Goal: Transaction & Acquisition: Subscribe to service/newsletter

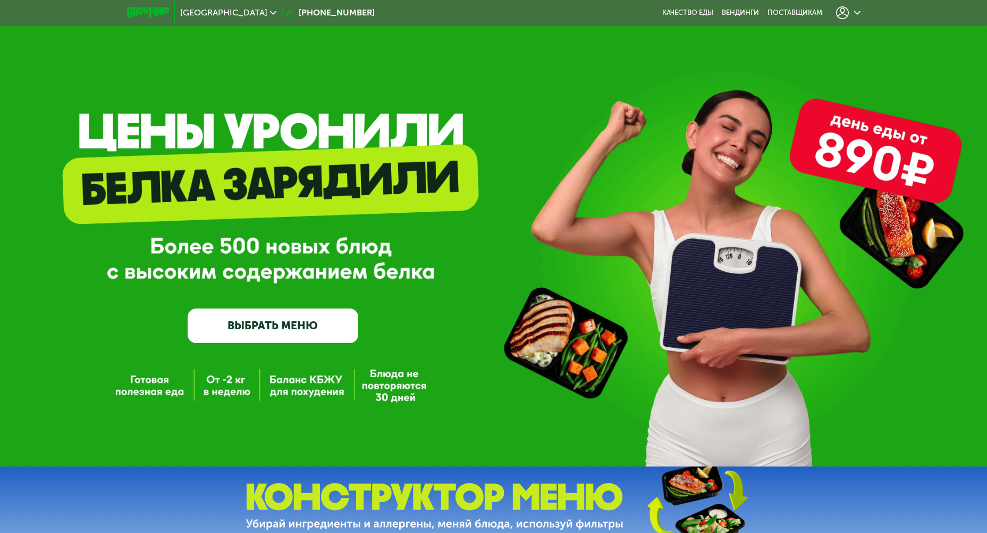
click at [270, 13] on use at bounding box center [273, 13] width 6 height 4
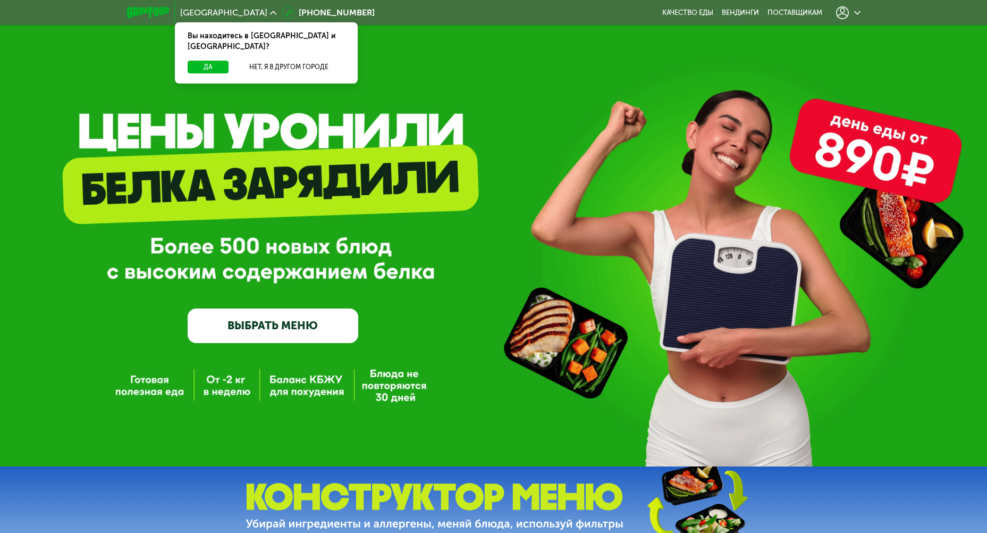
click at [270, 13] on use at bounding box center [273, 13] width 6 height 4
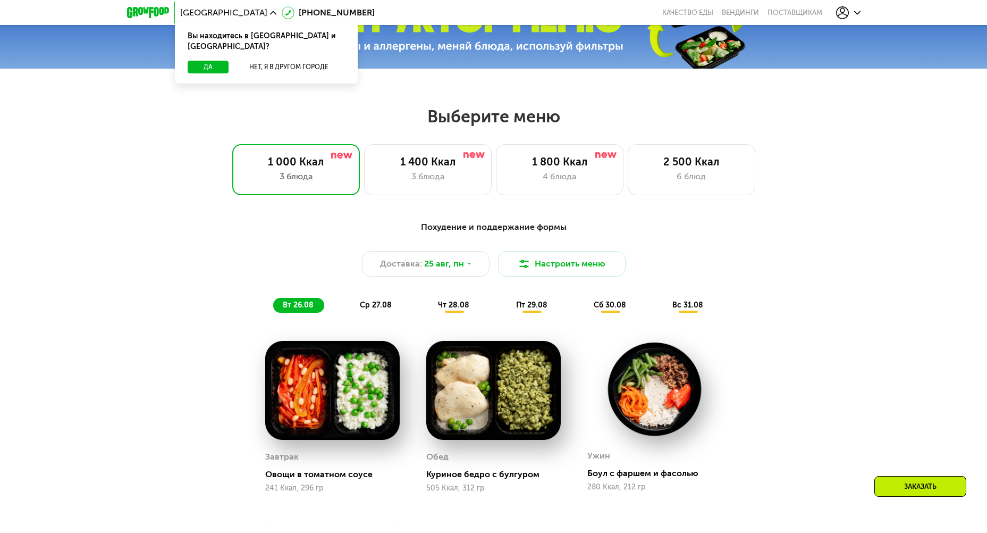
scroll to position [478, 0]
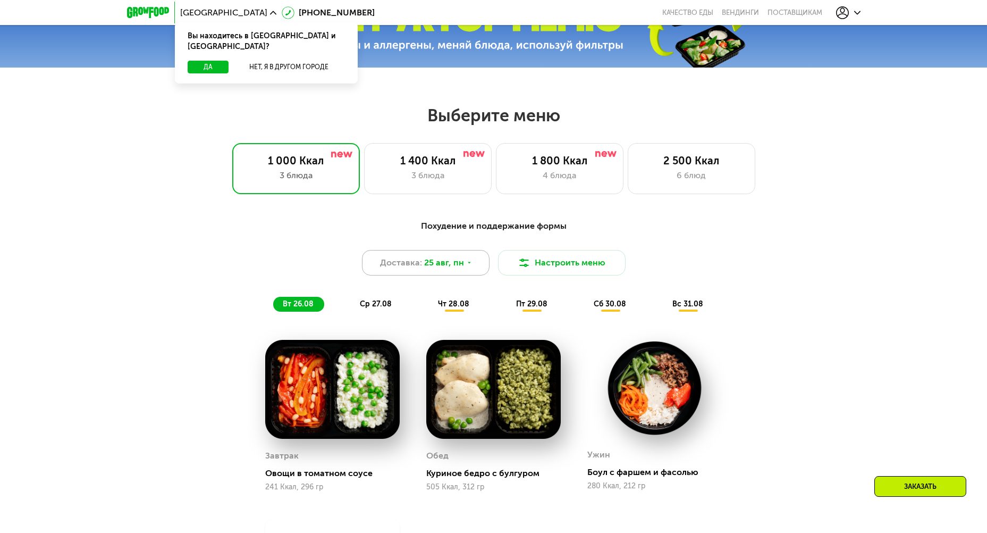
click at [469, 270] on div "Доставка: 25 авг, пн" at bounding box center [426, 263] width 128 height 26
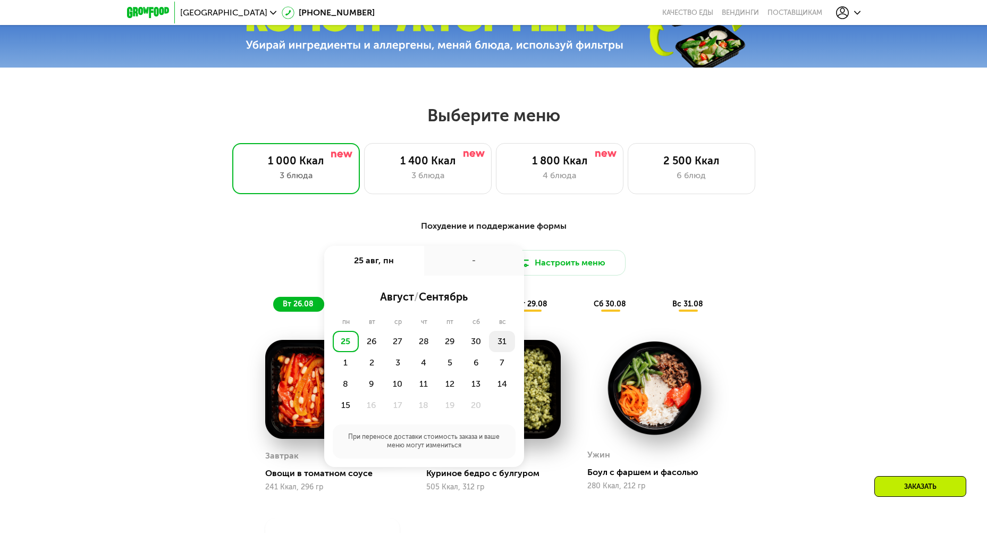
click at [359, 352] on div "31" at bounding box center [346, 362] width 26 height 21
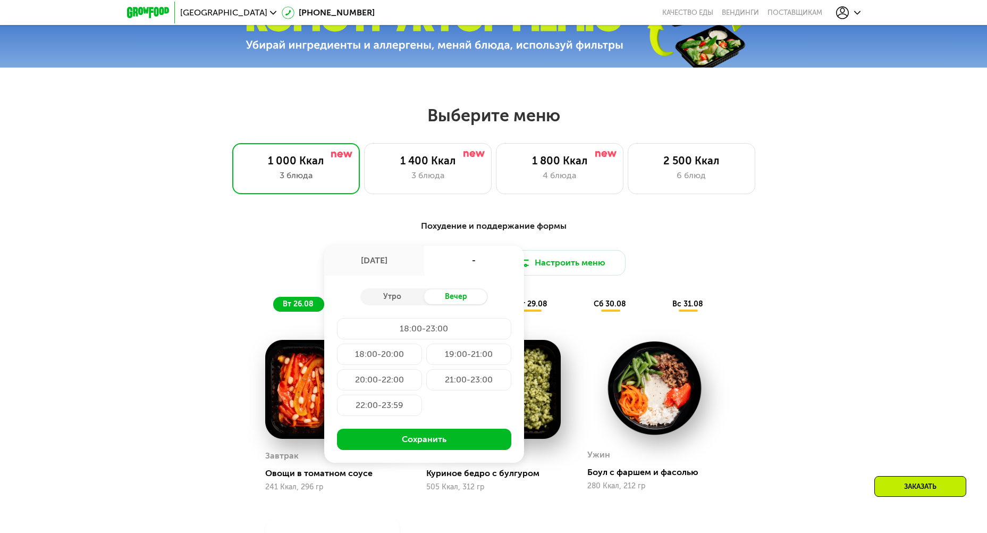
click at [426, 356] on div "18:00-20:00" at bounding box center [468, 353] width 85 height 21
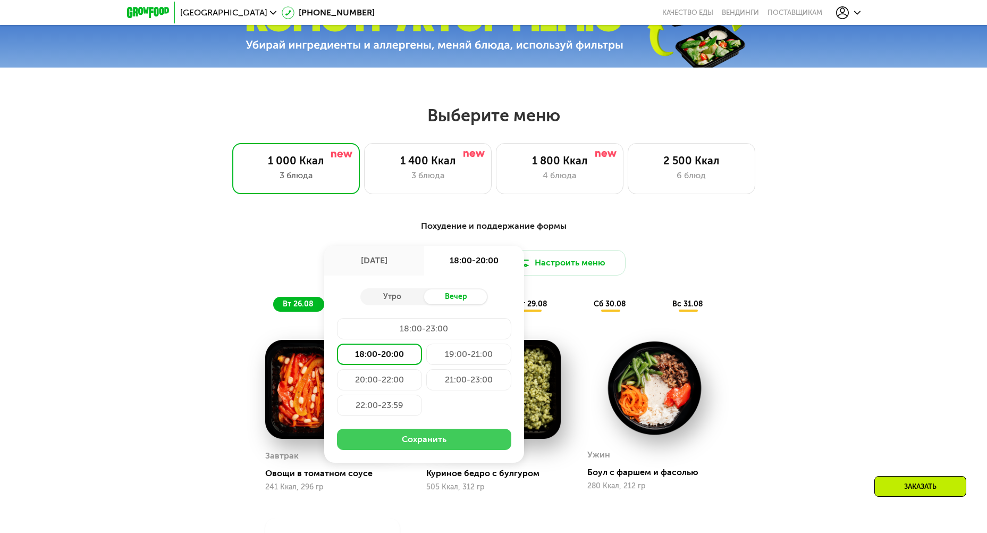
click at [458, 438] on button "Сохранить" at bounding box center [424, 438] width 174 height 21
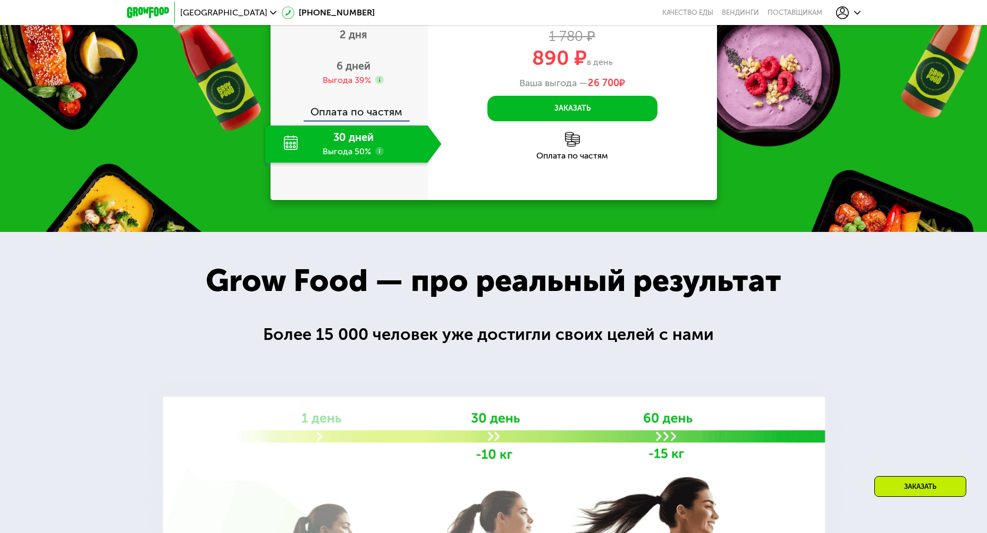
scroll to position [1010, 0]
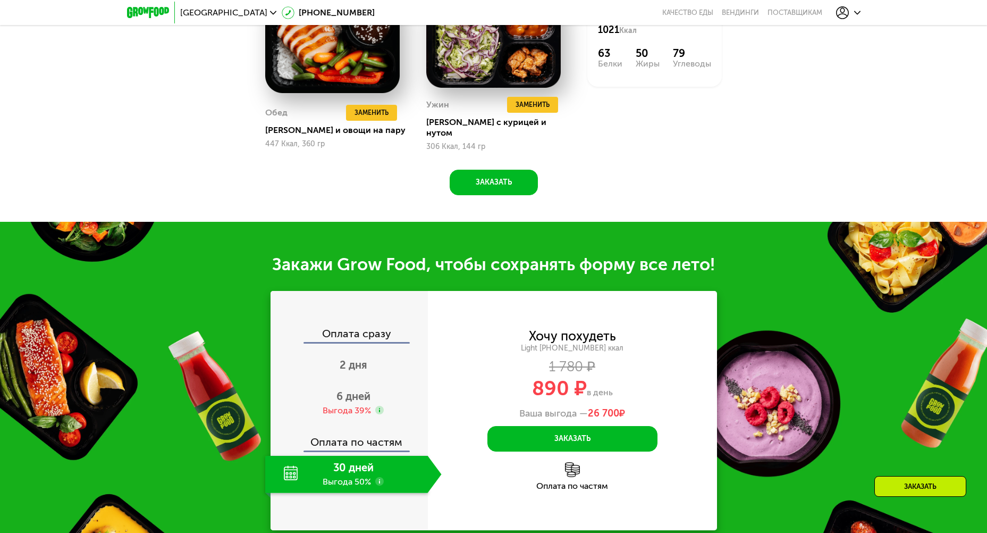
click at [859, 12] on use at bounding box center [857, 13] width 6 height 4
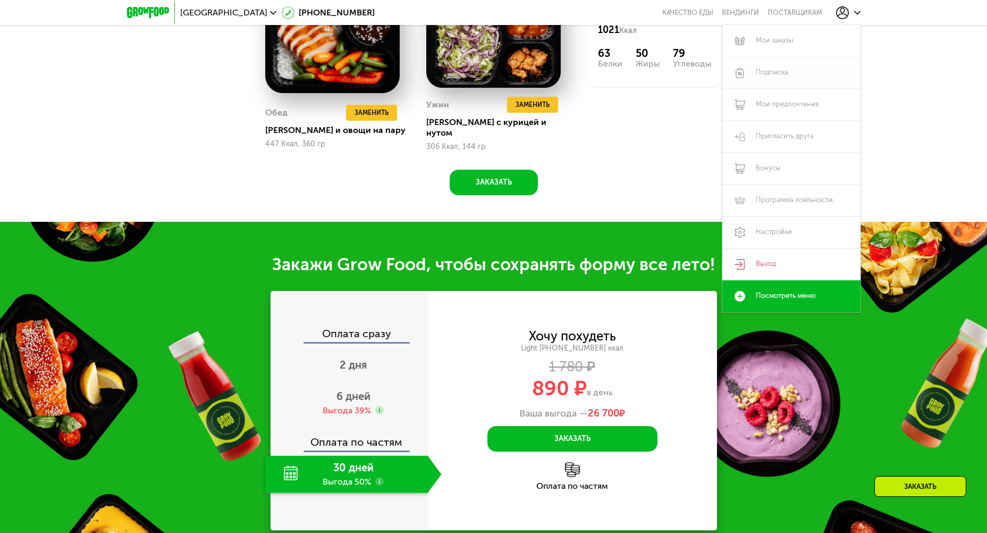
click at [763, 75] on link "Подписка" at bounding box center [791, 73] width 138 height 32
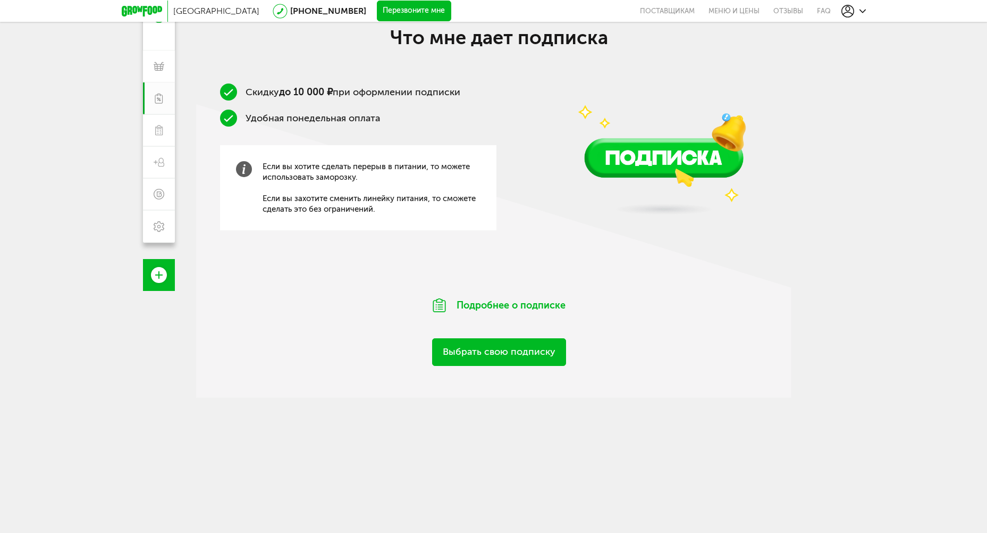
scroll to position [168, 0]
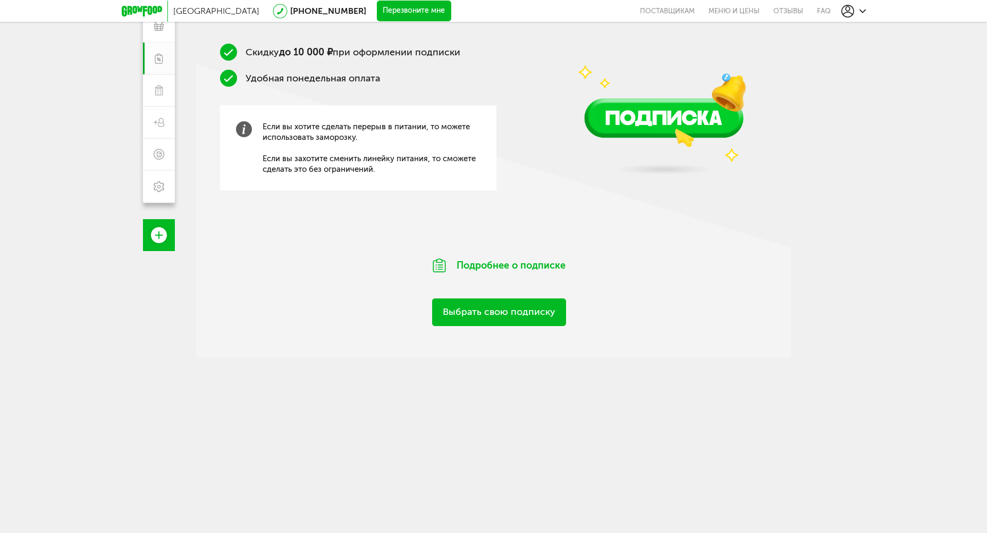
click at [508, 312] on link "Выбрать свою подписку" at bounding box center [499, 311] width 134 height 27
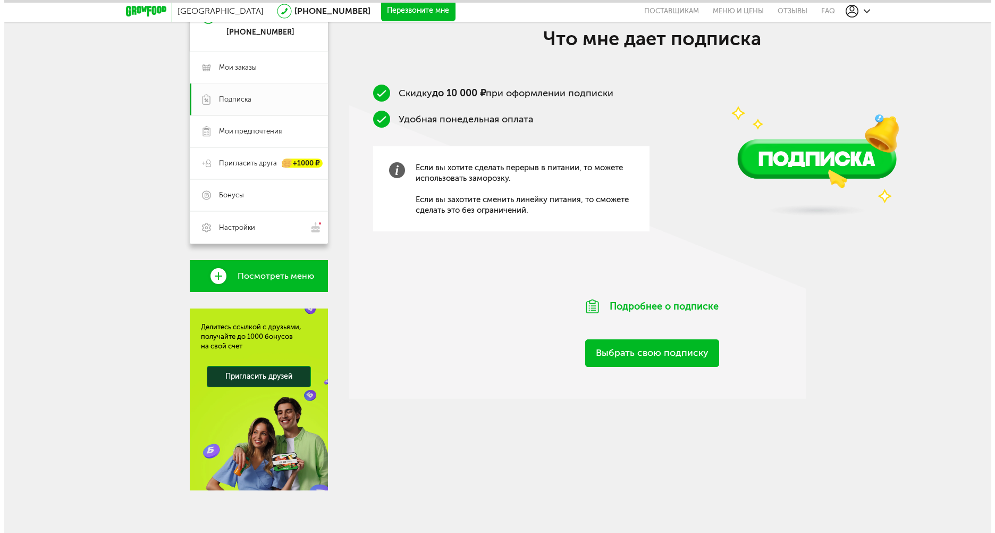
scroll to position [127, 0]
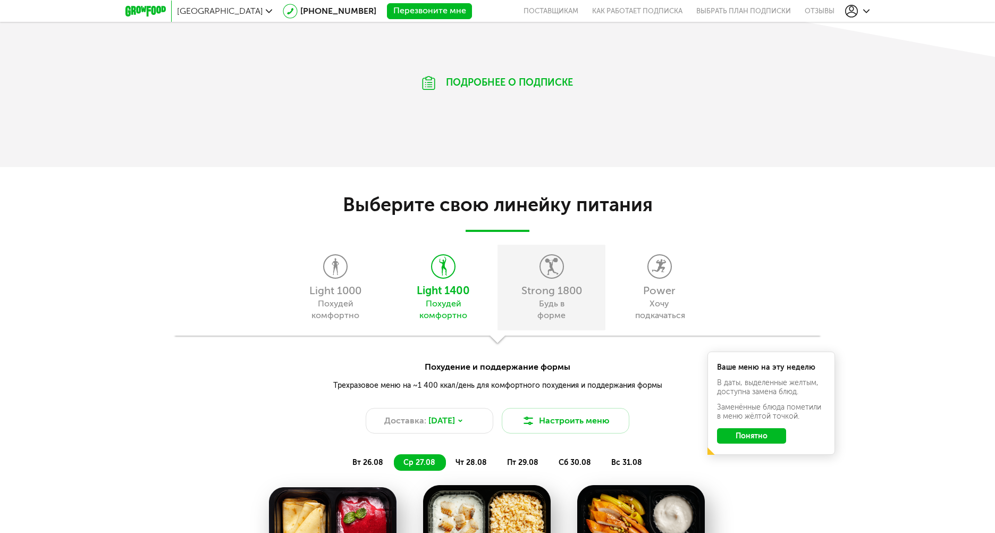
scroll to position [851, 0]
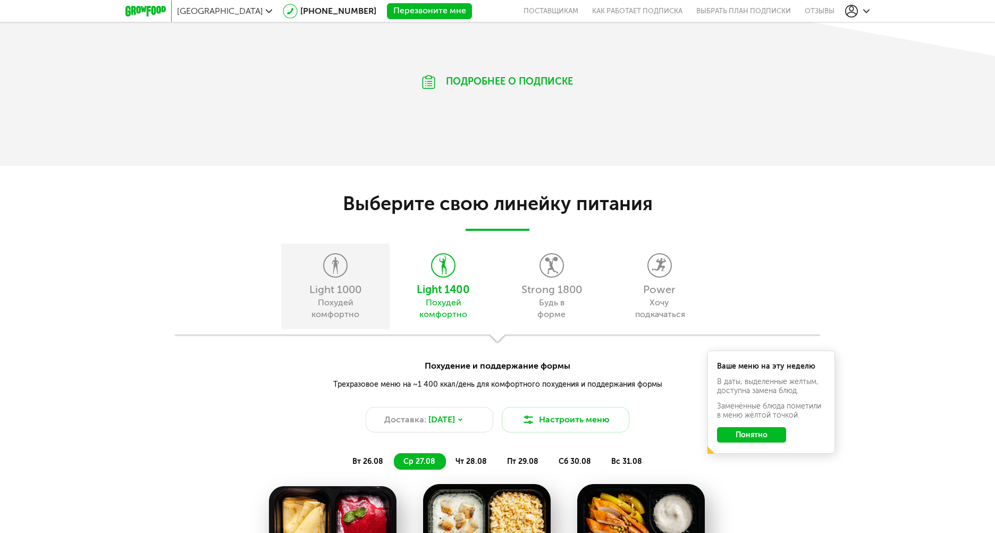
click at [328, 281] on div "Light 1000 Похудей комфортно" at bounding box center [335, 286] width 108 height 86
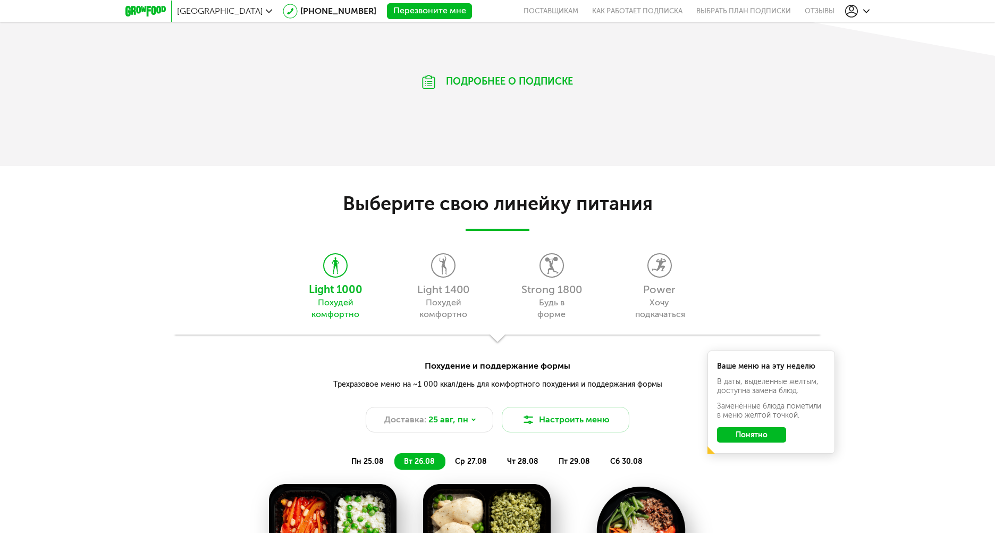
click at [778, 429] on button "Понятно" at bounding box center [751, 434] width 69 height 15
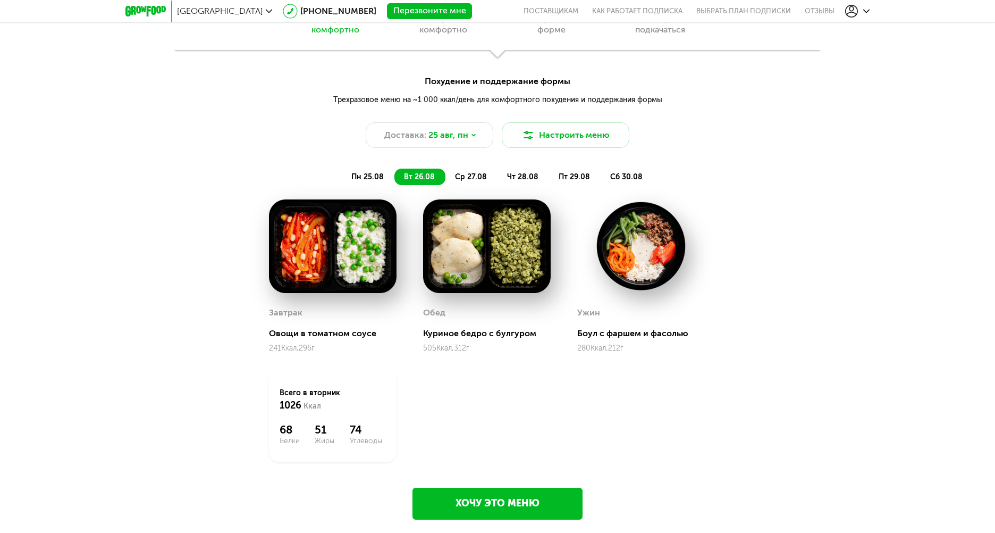
scroll to position [1116, 0]
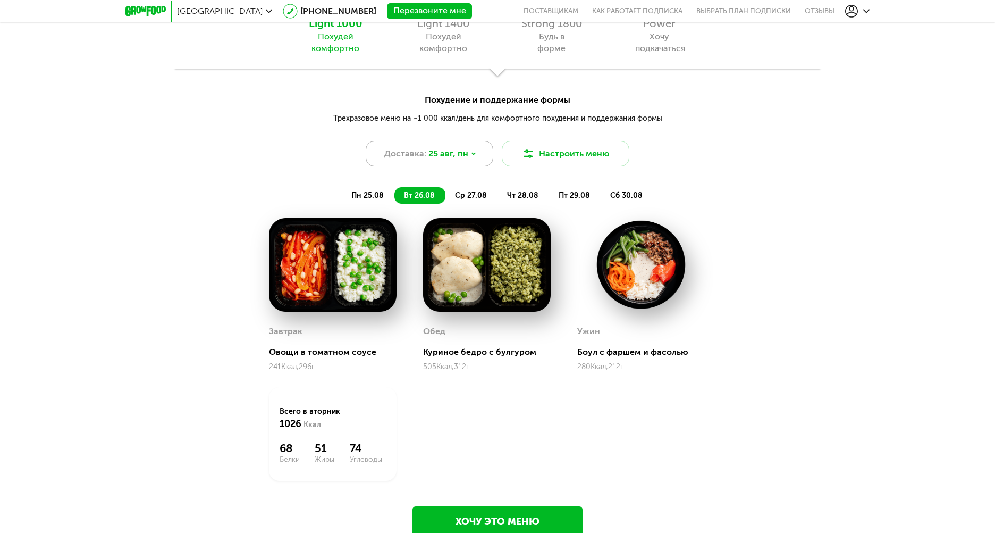
click at [475, 152] on div "Доставка: 25 авг, пн" at bounding box center [430, 154] width 128 height 26
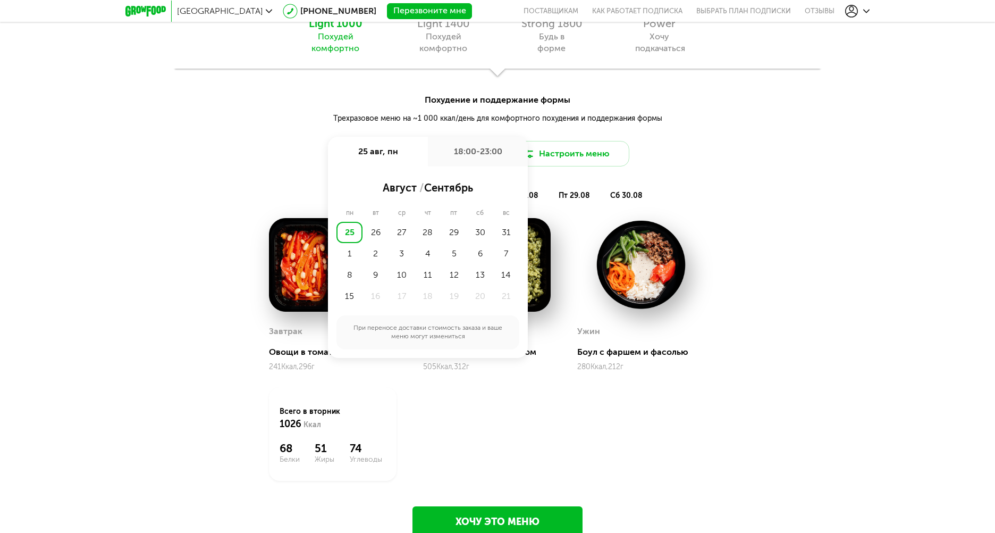
click at [475, 152] on div "18:00-23:00" at bounding box center [478, 152] width 100 height 30
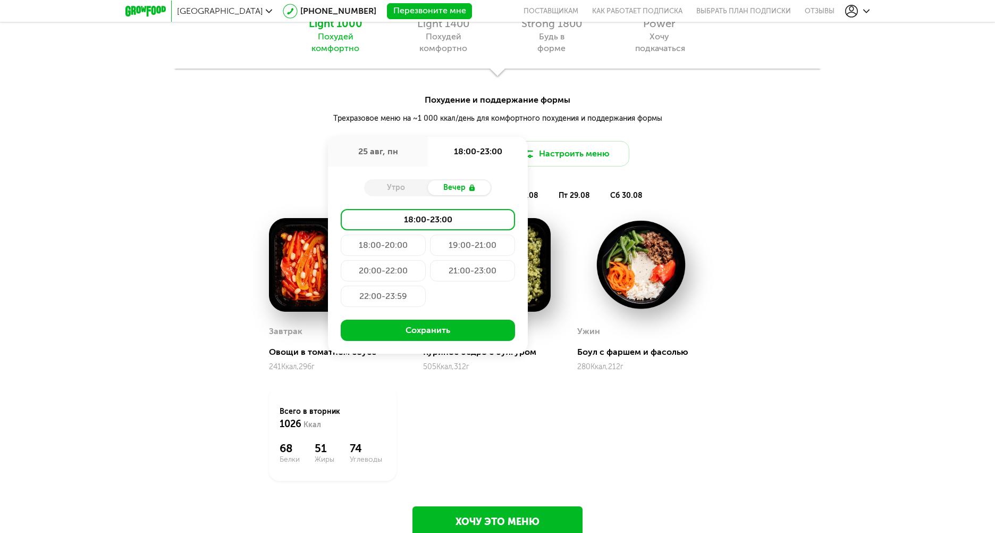
click at [455, 246] on div "19:00-21:00" at bounding box center [472, 244] width 85 height 21
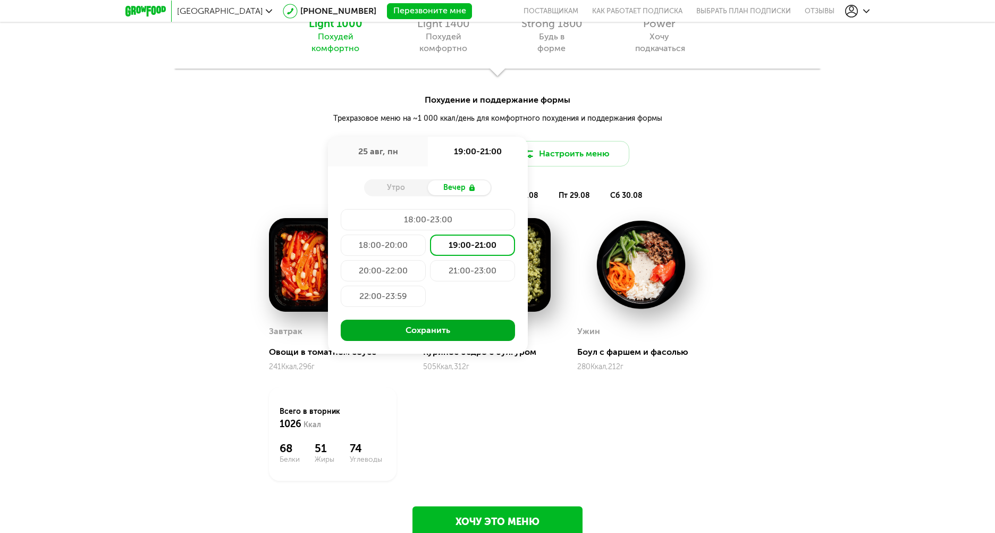
click at [435, 329] on button "Сохранить" at bounding box center [428, 329] width 174 height 21
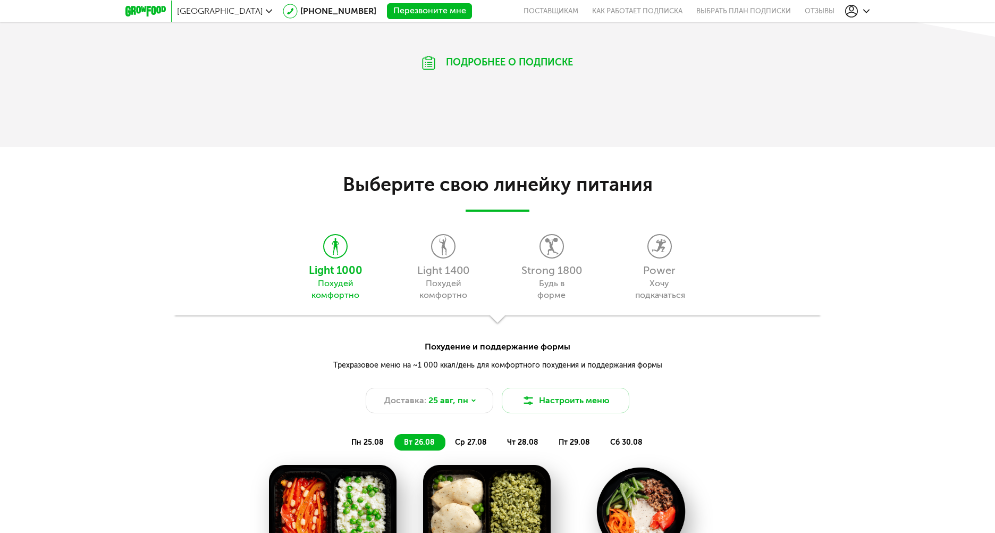
scroll to position [851, 0]
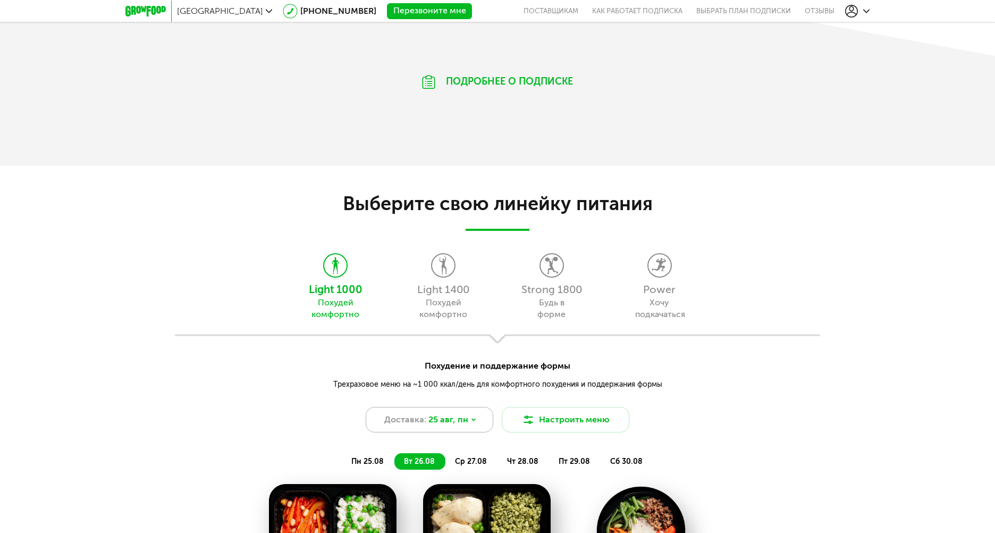
click at [477, 421] on div "Доставка: 25 авг, пн" at bounding box center [430, 420] width 128 height 26
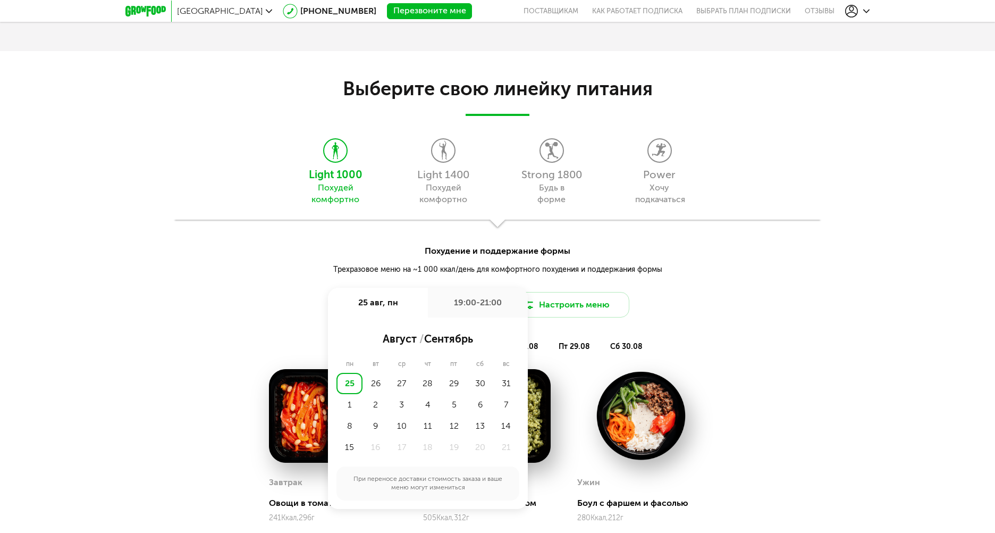
scroll to position [1010, 0]
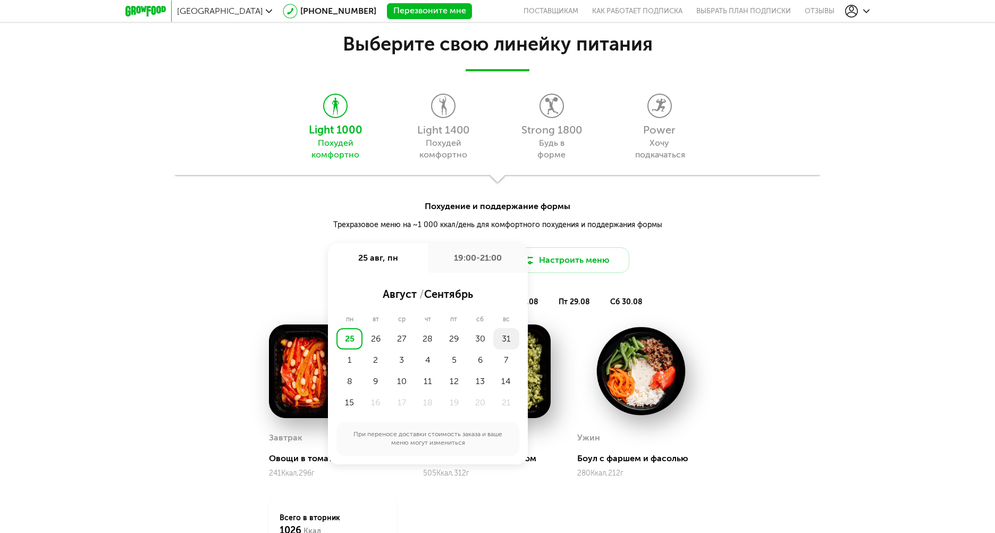
click at [503, 342] on div "31" at bounding box center [506, 338] width 26 height 21
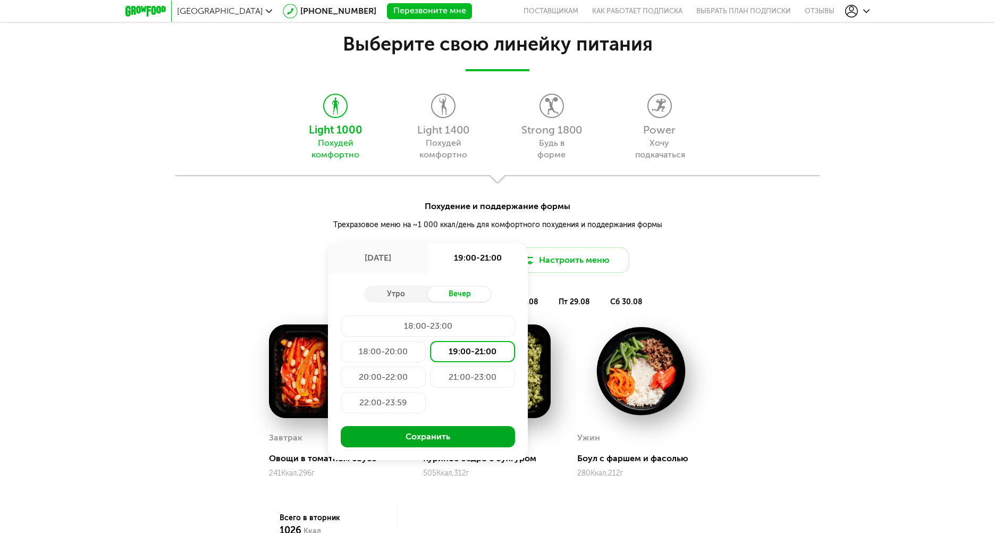
click at [430, 434] on button "Сохранить" at bounding box center [428, 436] width 174 height 21
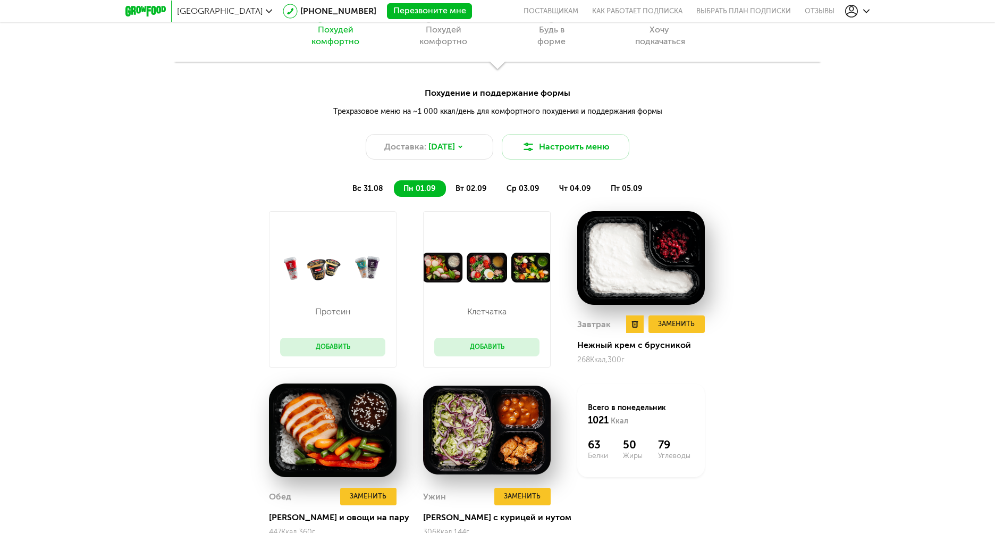
scroll to position [1223, 0]
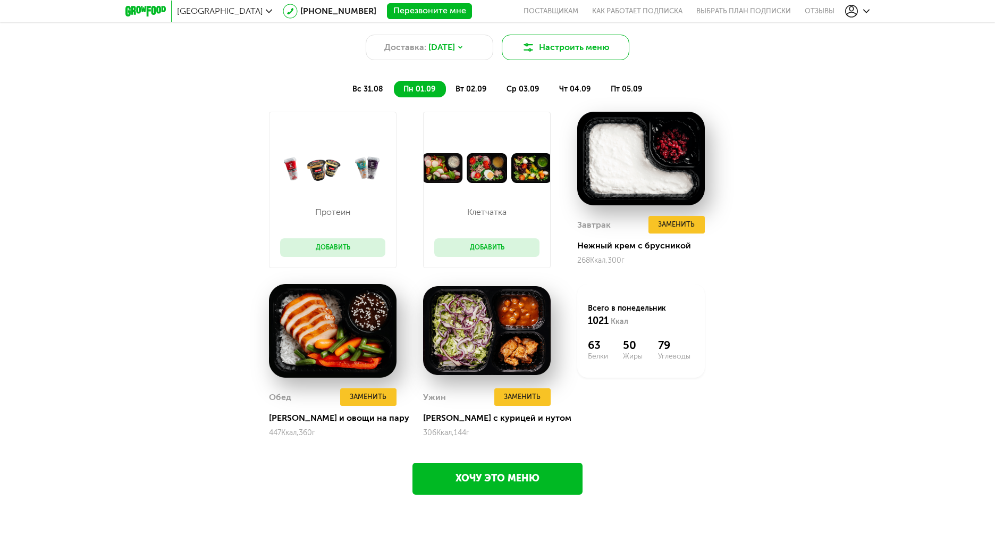
click at [581, 53] on button "Настроить меню" at bounding box center [566, 48] width 128 height 26
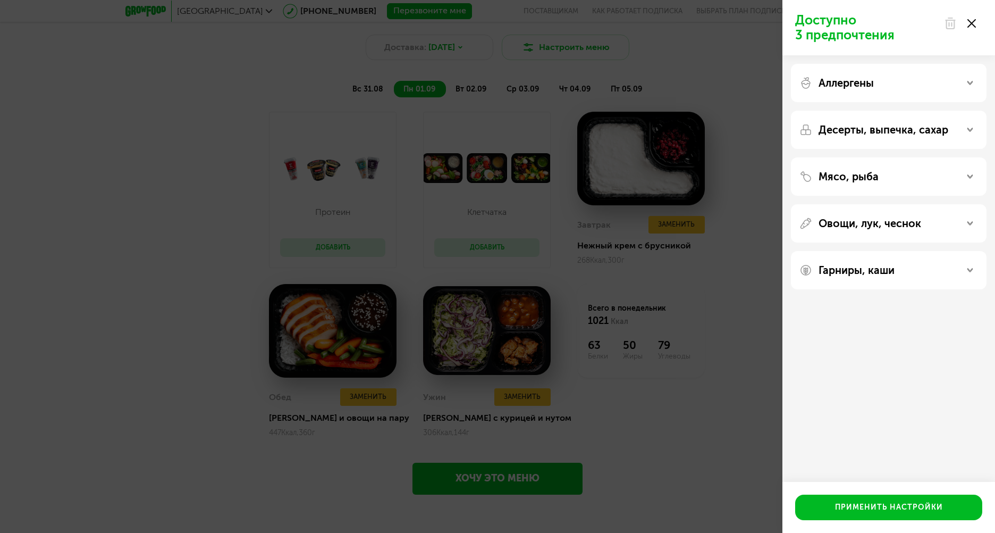
click at [970, 223] on icon at bounding box center [970, 223] width 5 height 5
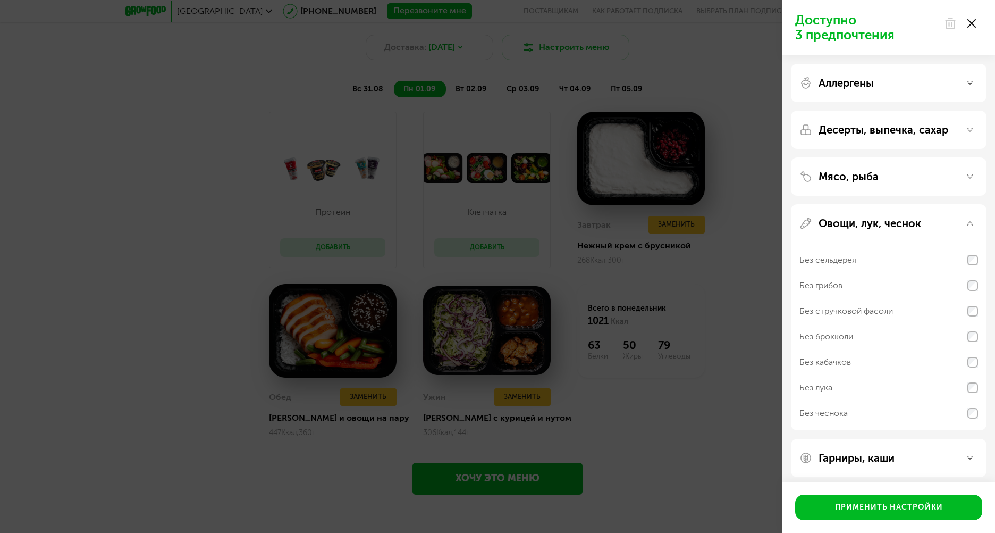
click at [971, 225] on icon at bounding box center [970, 223] width 5 height 5
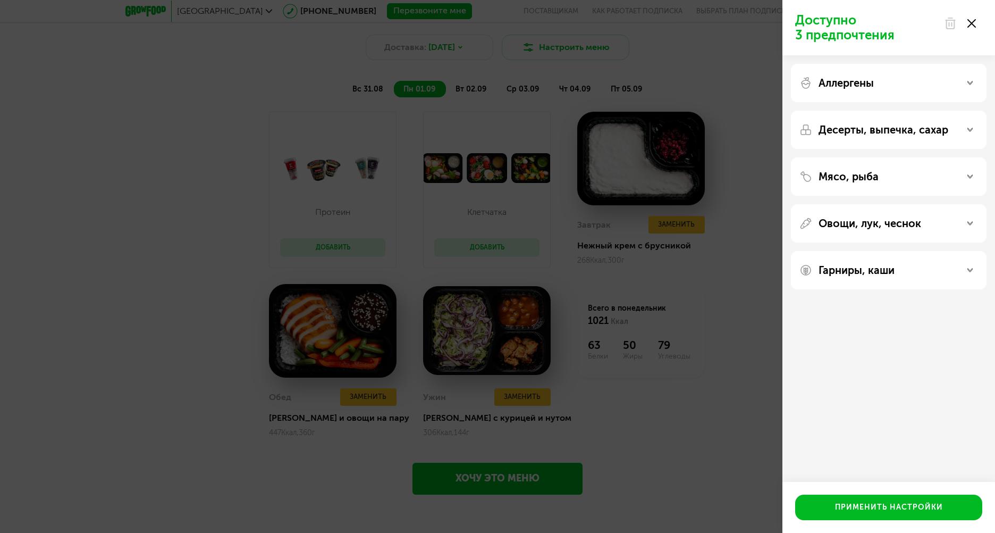
click at [970, 128] on icon at bounding box center [970, 129] width 5 height 5
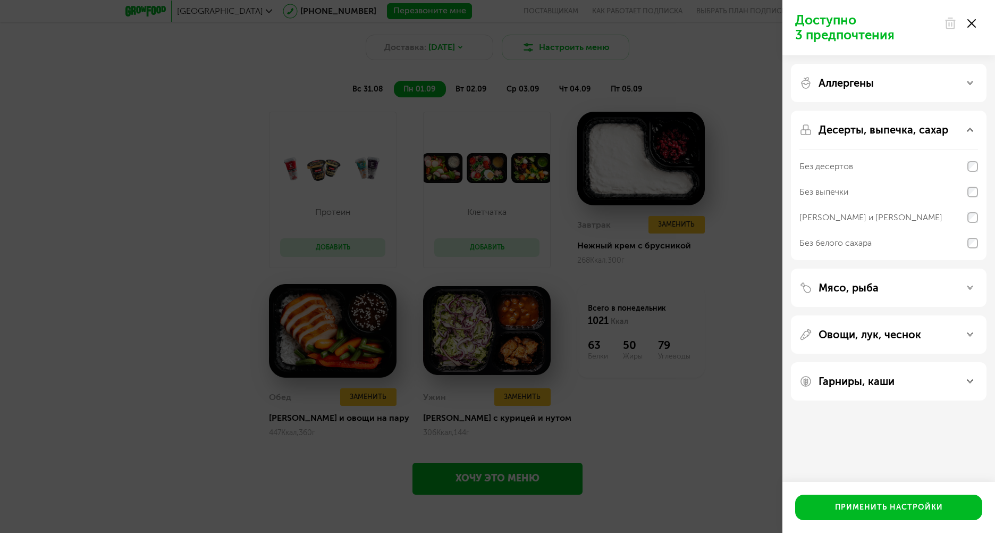
click at [973, 128] on div "Десерты, выпечка, сахар" at bounding box center [889, 129] width 179 height 13
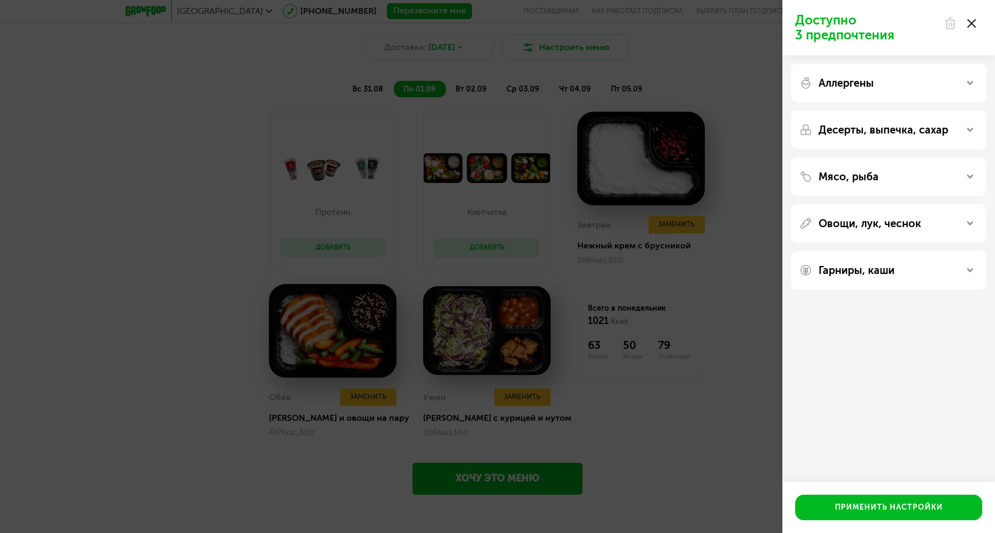
click at [971, 264] on div "Гарниры, каши" at bounding box center [889, 270] width 179 height 13
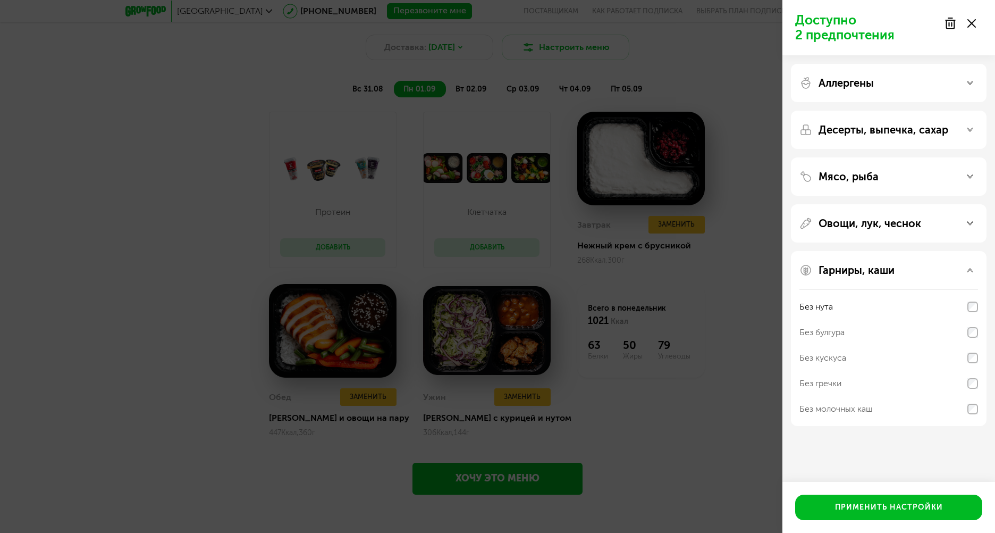
click at [970, 176] on icon at bounding box center [970, 176] width 5 height 5
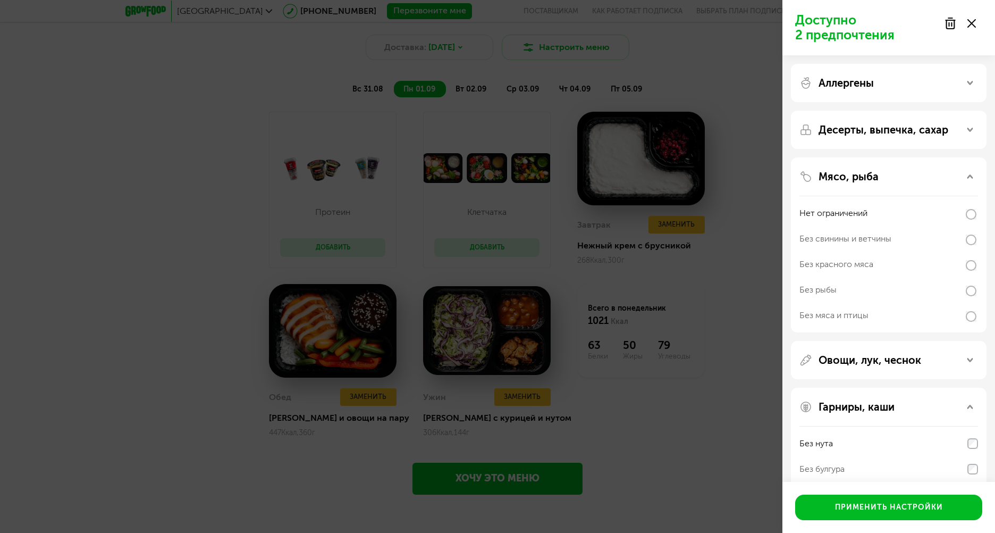
click at [970, 176] on icon at bounding box center [970, 176] width 5 height 5
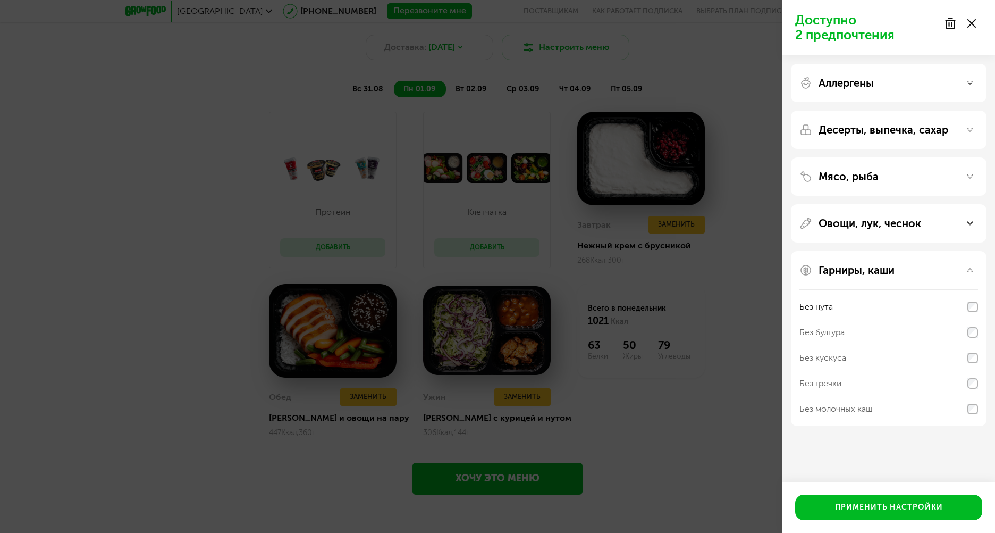
click at [969, 221] on icon at bounding box center [970, 223] width 5 height 5
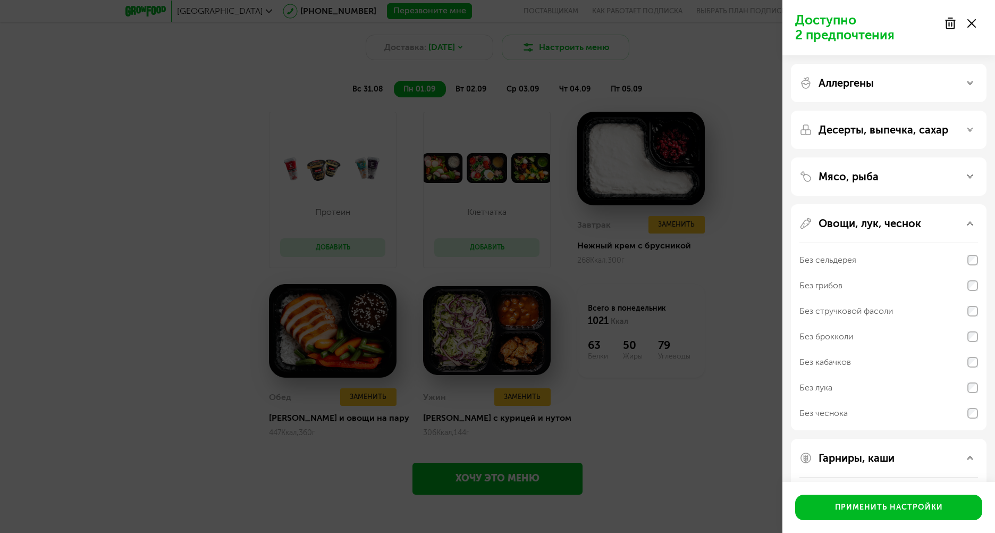
click at [969, 221] on icon at bounding box center [970, 223] width 5 height 5
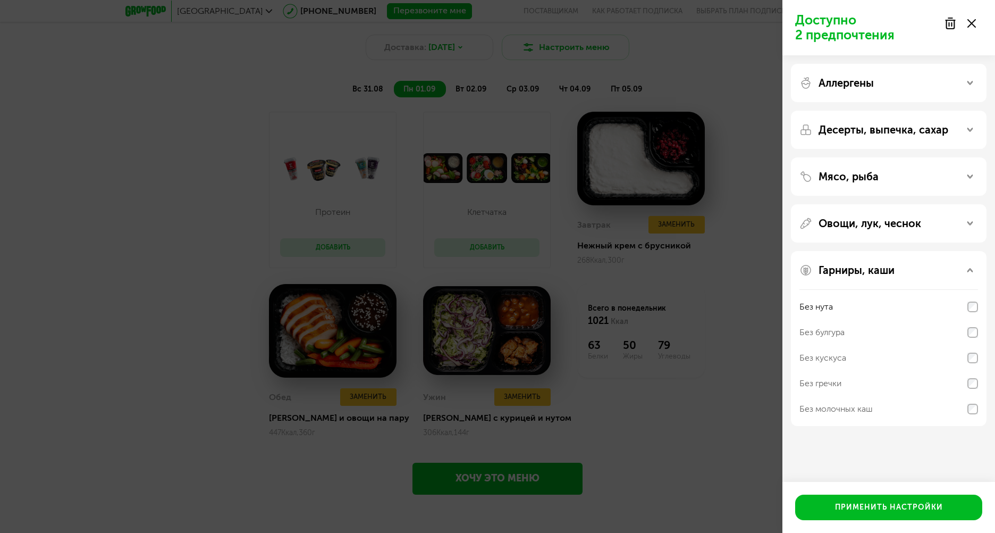
click at [971, 124] on div "Десерты, выпечка, сахар" at bounding box center [889, 129] width 179 height 13
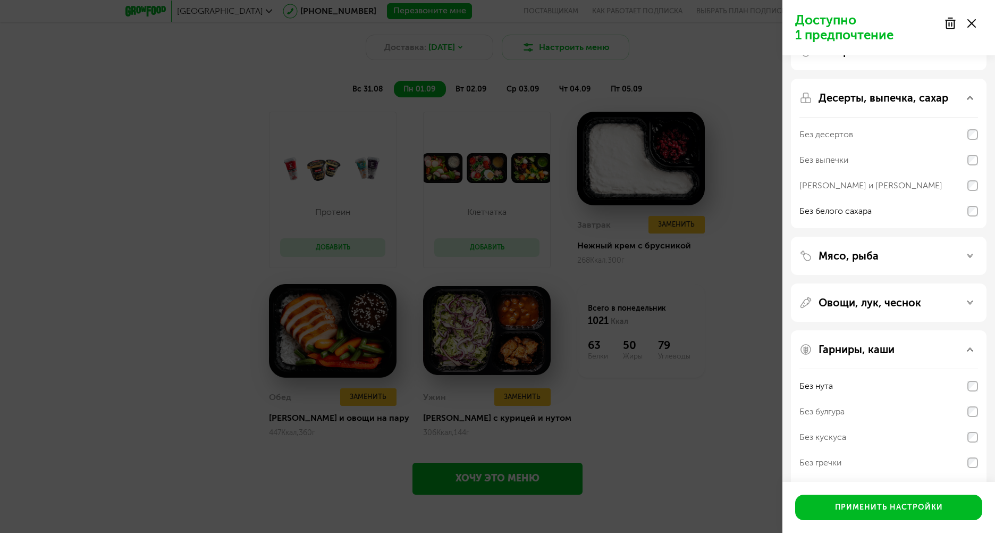
scroll to position [66, 0]
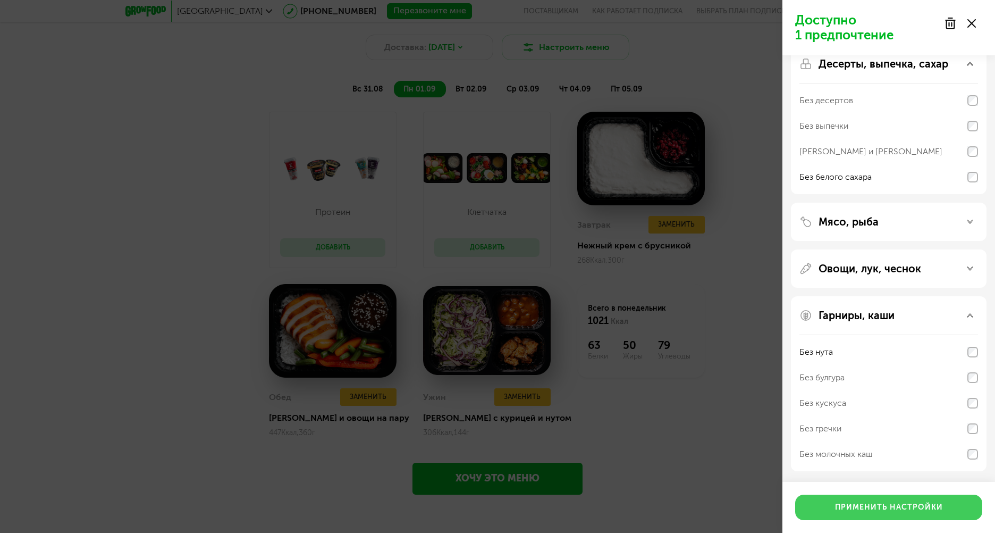
click at [889, 507] on button "Применить настройки" at bounding box center [888, 507] width 187 height 26
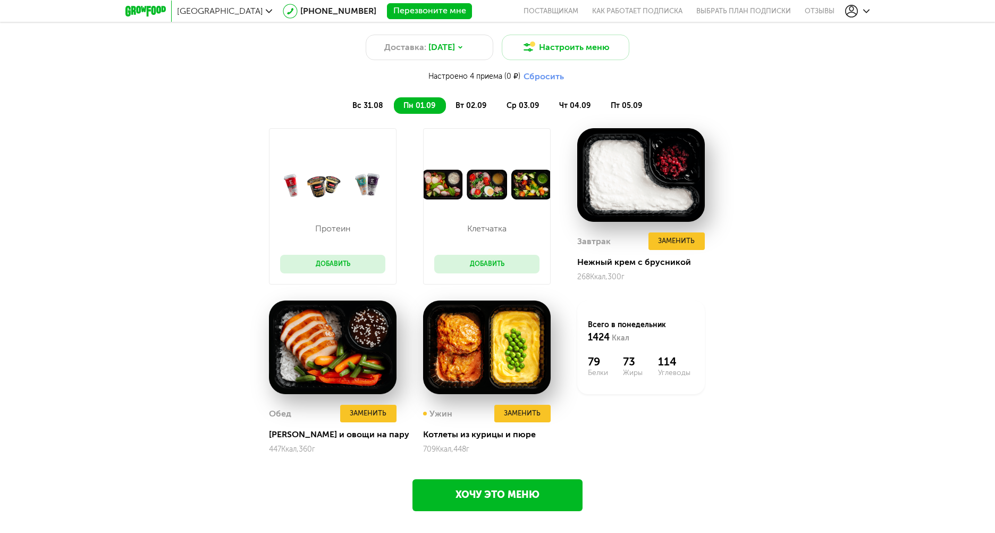
scroll to position [1063, 0]
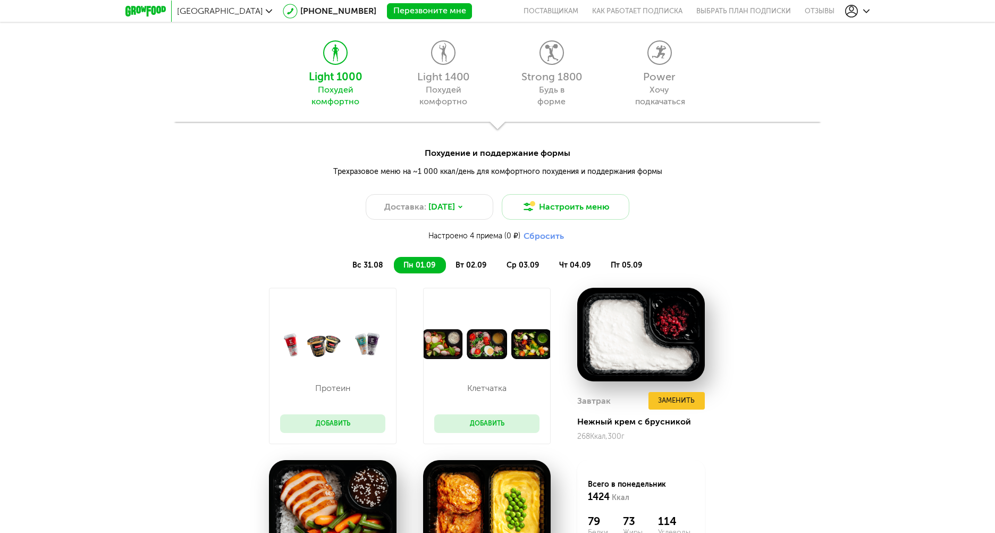
click at [539, 238] on button "Сбросить" at bounding box center [543, 235] width 47 height 11
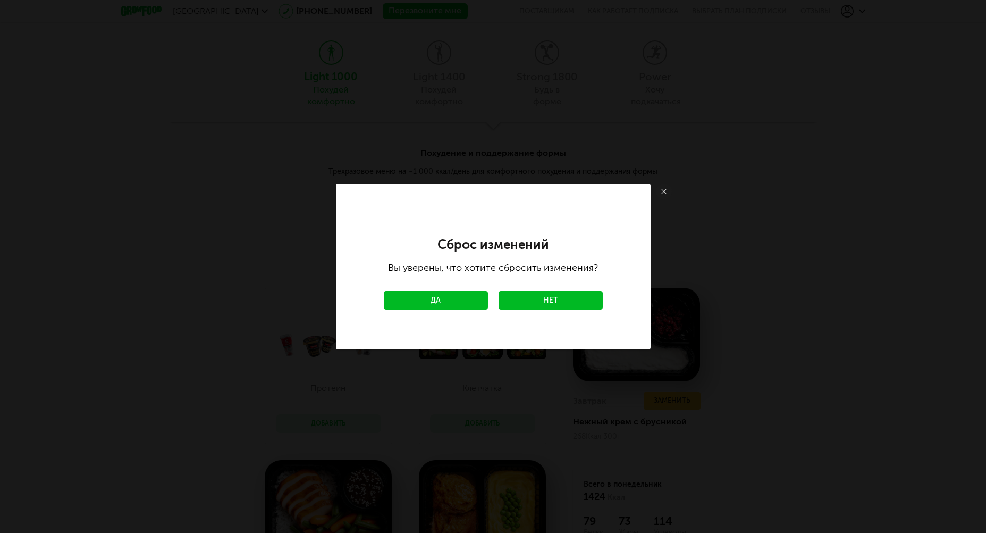
click at [464, 303] on link "Да" at bounding box center [436, 300] width 104 height 19
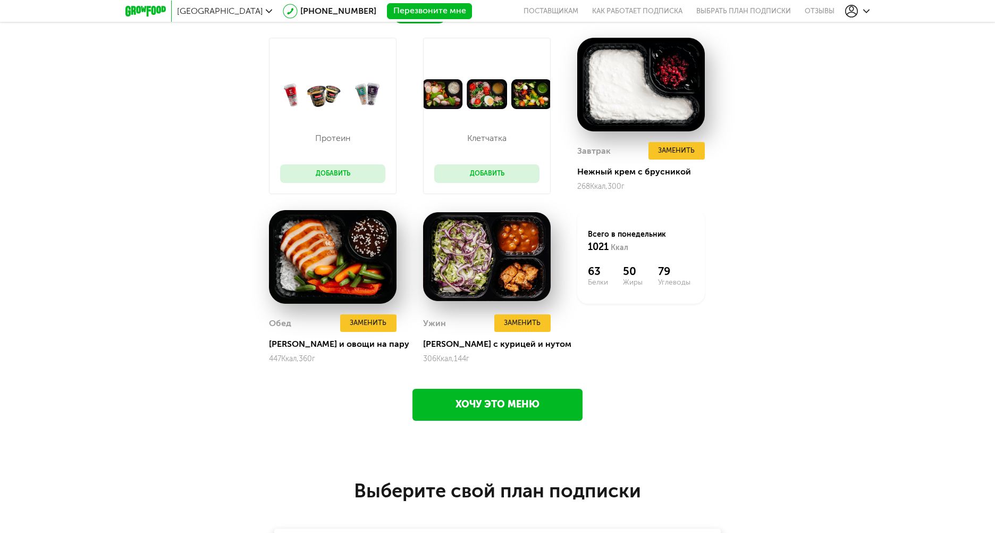
scroll to position [1329, 0]
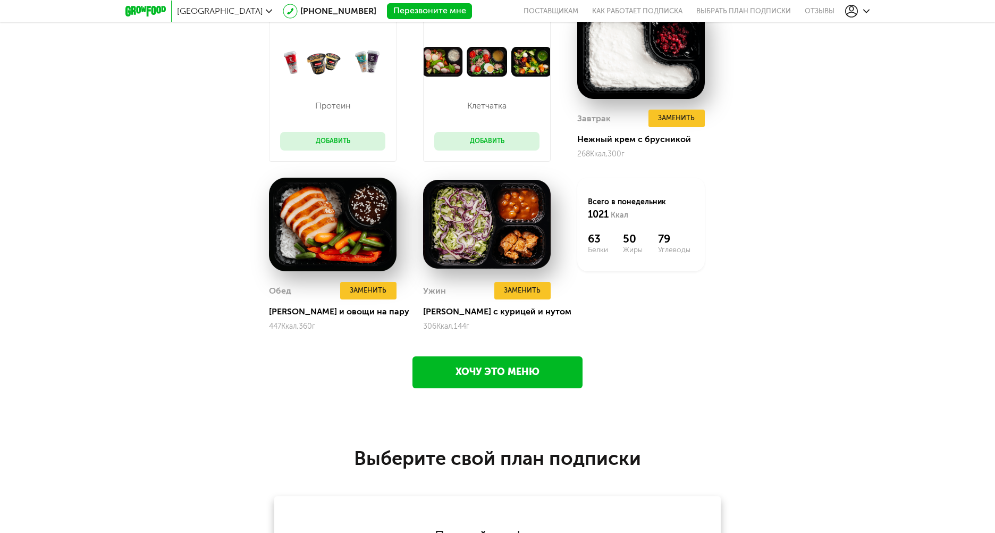
click at [500, 369] on link "Хочу это меню" at bounding box center [498, 372] width 170 height 32
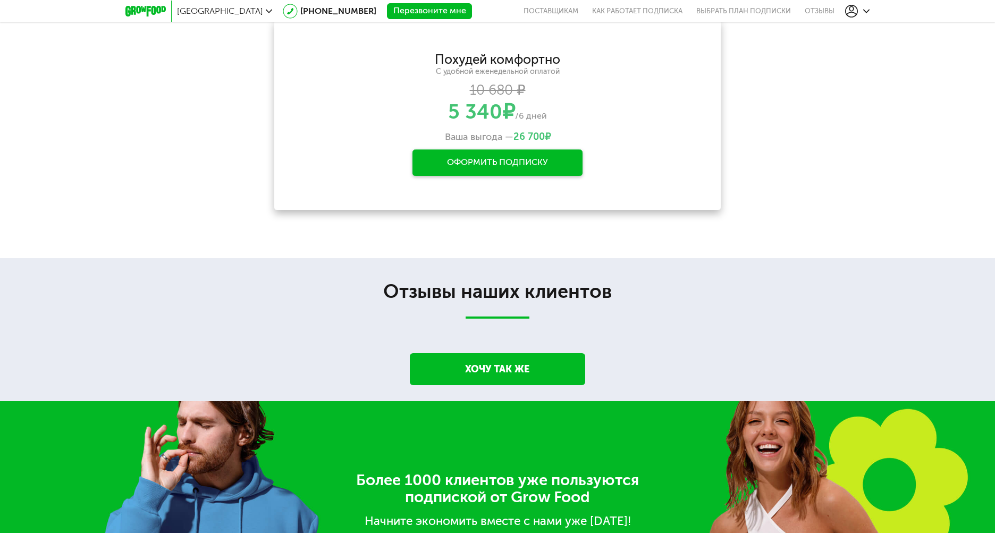
scroll to position [1775, 0]
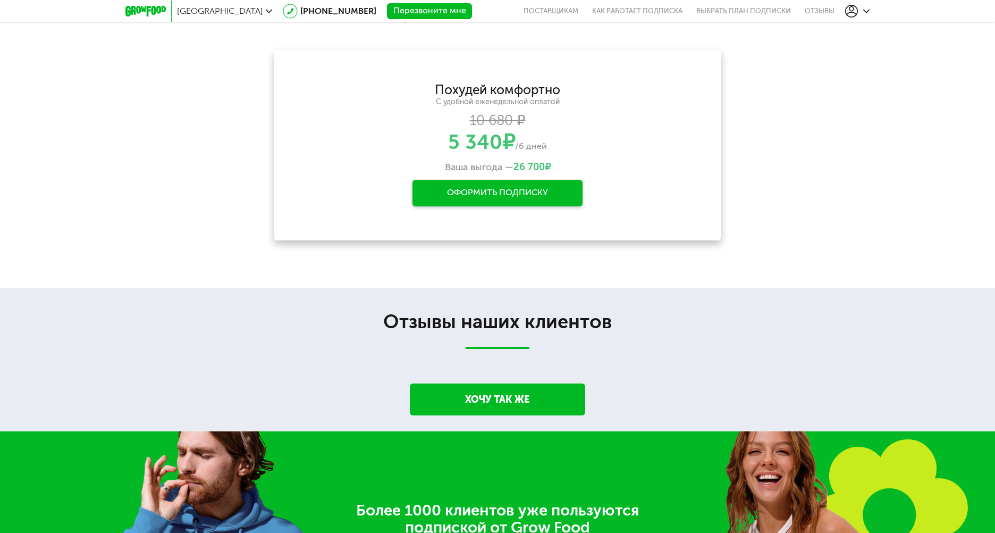
click at [531, 195] on div "Оформить подписку" at bounding box center [498, 193] width 170 height 27
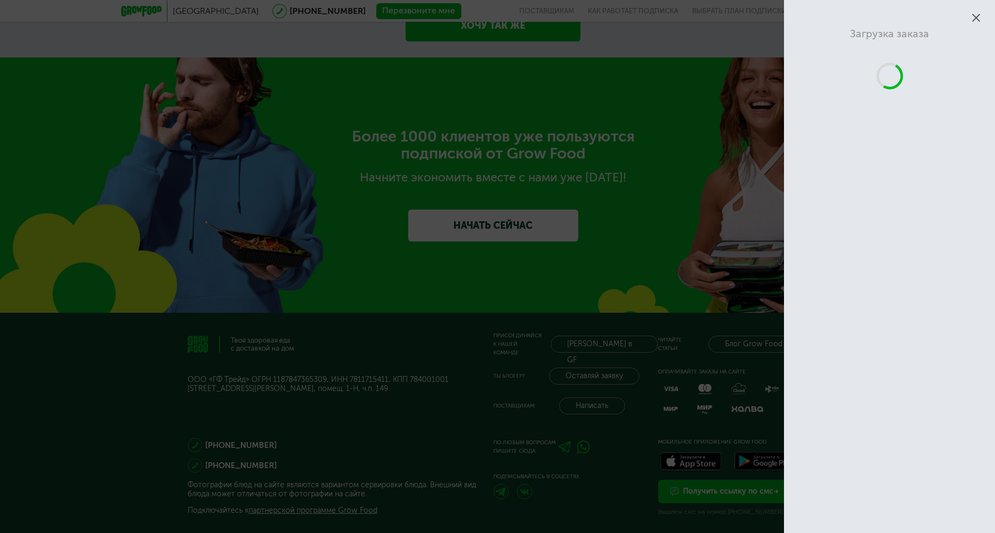
scroll to position [2109, 0]
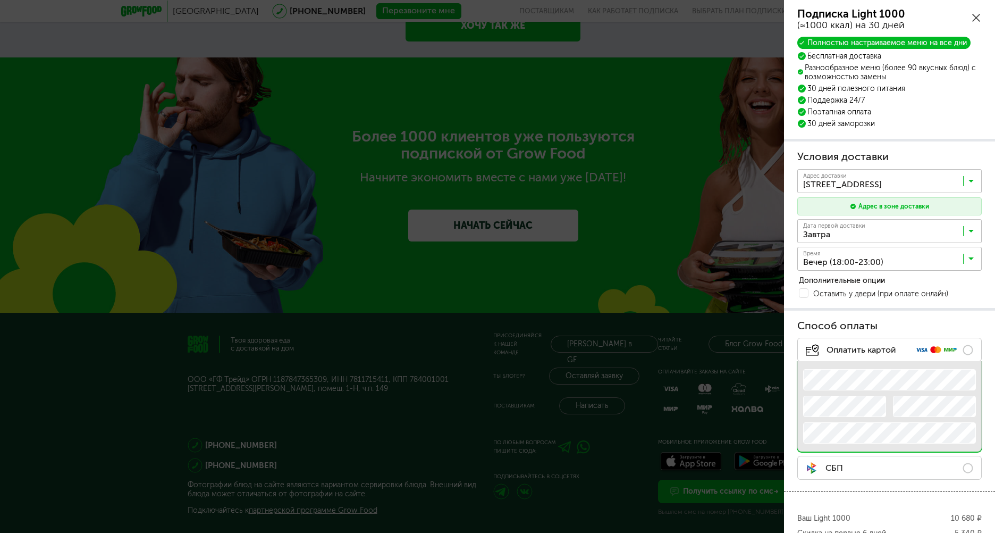
click at [971, 259] on icon at bounding box center [971, 261] width 5 height 11
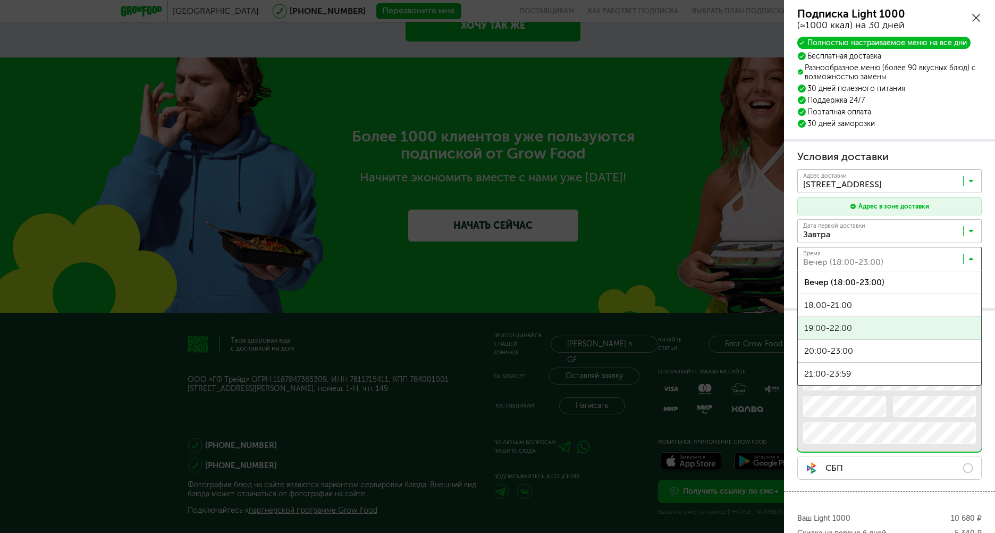
click at [848, 329] on span "19:00-22:00" at bounding box center [889, 328] width 183 height 22
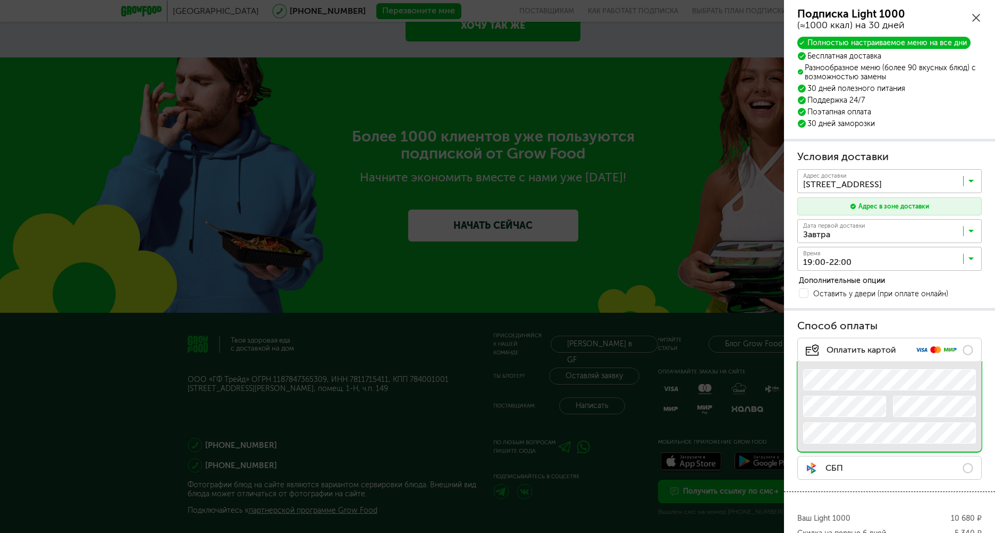
click at [912, 366] on div "Номер карты" at bounding box center [889, 379] width 173 height 27
click at [973, 233] on icon at bounding box center [971, 233] width 5 height 11
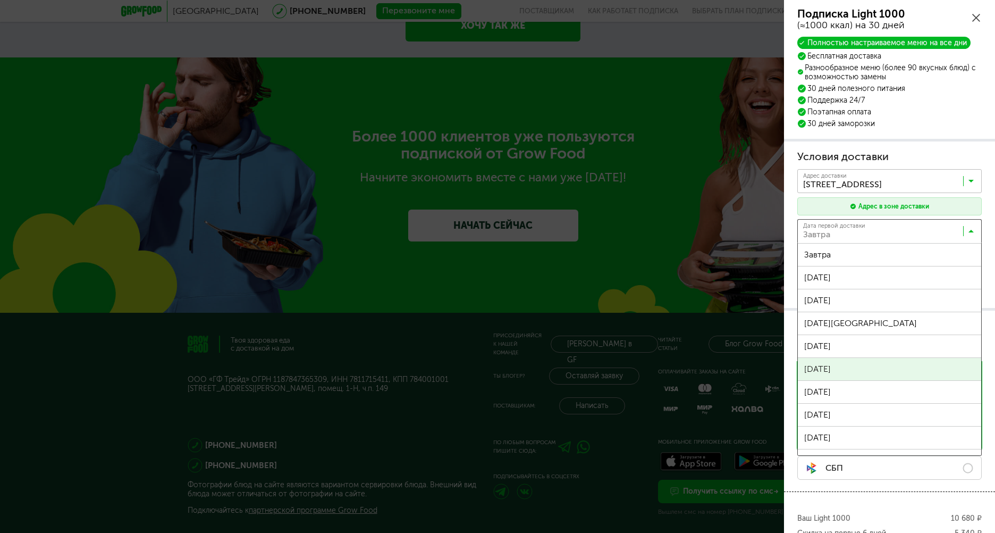
click at [851, 362] on div "Подписка Light 1000 (≈1000 ккал) на 30 дней Полностью настраиваемое меню на все…" at bounding box center [889, 327] width 211 height 654
